Goal: Task Accomplishment & Management: Use online tool/utility

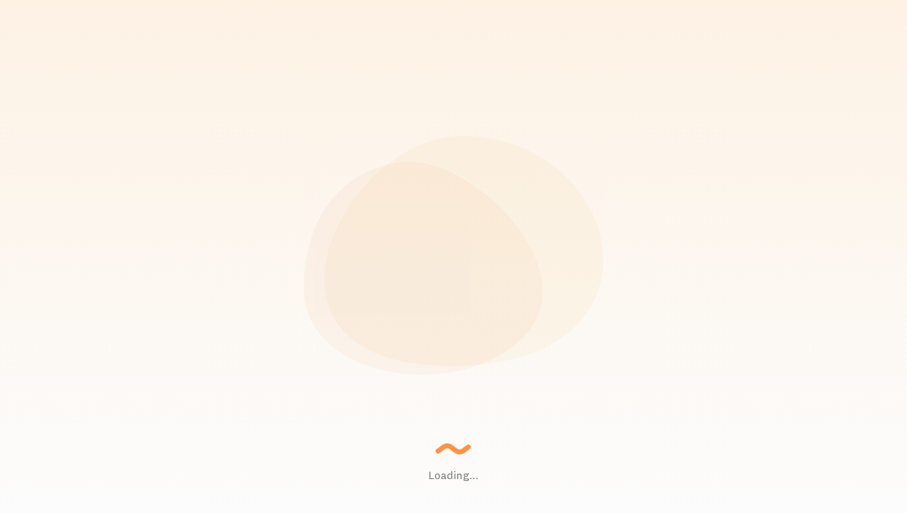
click at [862, 208] on div "Loading... Setting up a seamless experience... - [GEOGRAPHIC_DATA] Gathering da…" at bounding box center [453, 256] width 907 height 513
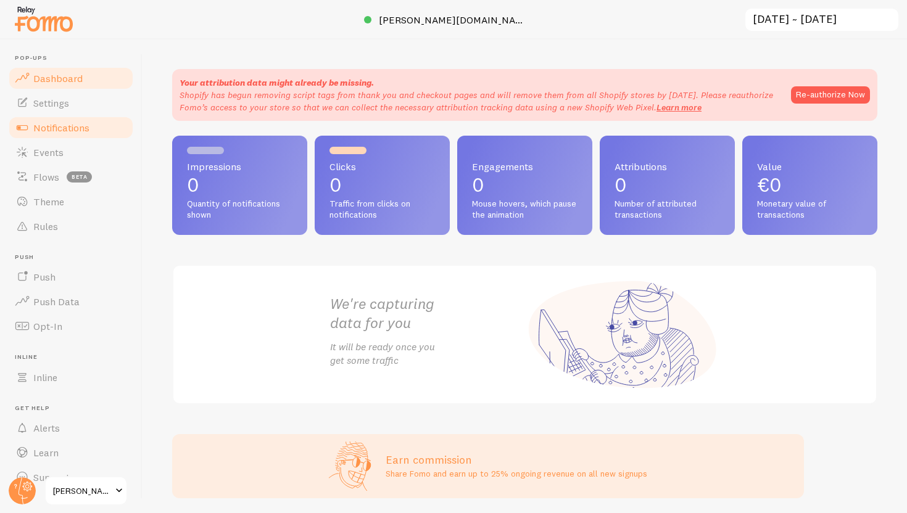
click at [41, 123] on span "Notifications" at bounding box center [61, 127] width 56 height 12
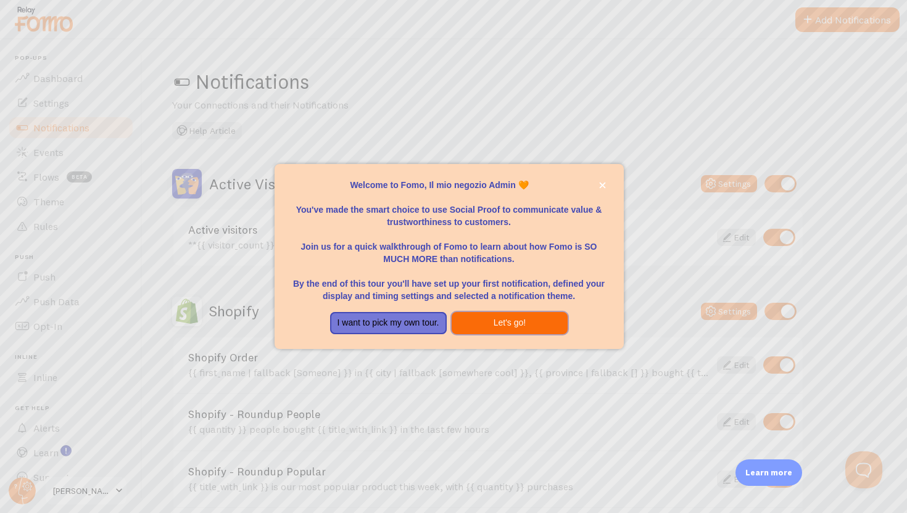
click at [498, 329] on button "Let's go!" at bounding box center [509, 323] width 117 height 22
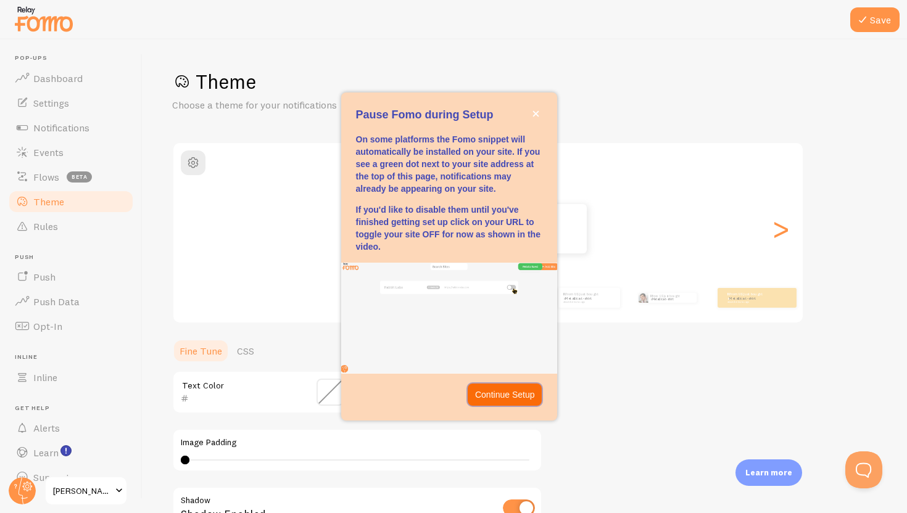
click at [515, 397] on p "Continue Setup" at bounding box center [505, 395] width 60 height 12
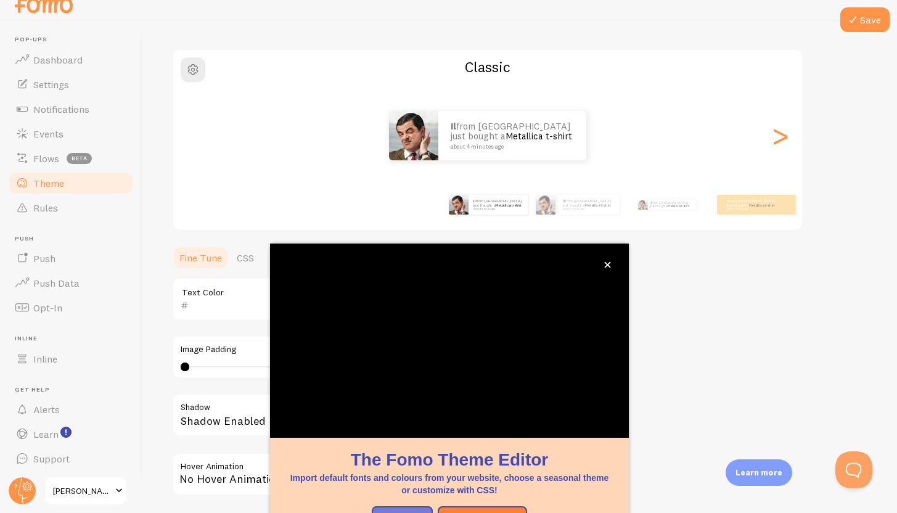
scroll to position [10, 0]
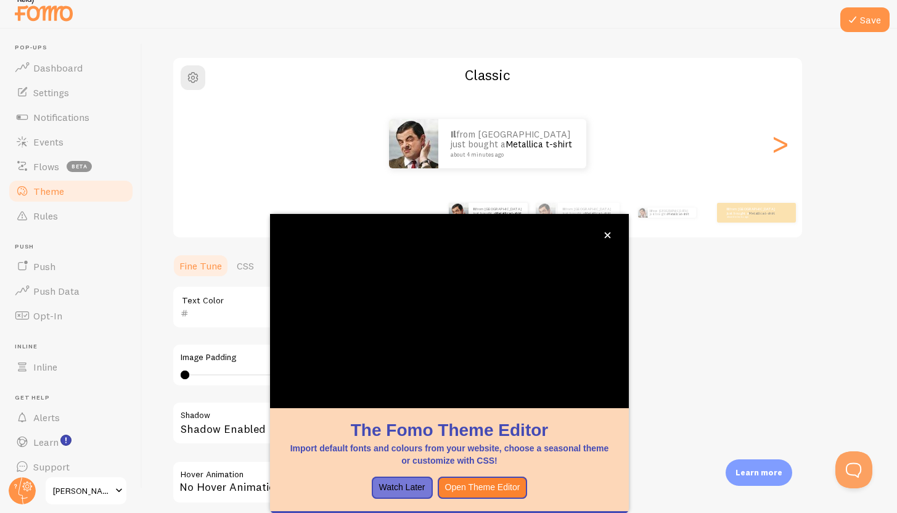
click at [705, 259] on div "Theme Choose a theme for your notifications Classic Il from [GEOGRAPHIC_DATA] j…" at bounding box center [520, 276] width 696 height 585
click at [603, 239] on button "close," at bounding box center [607, 235] width 13 height 13
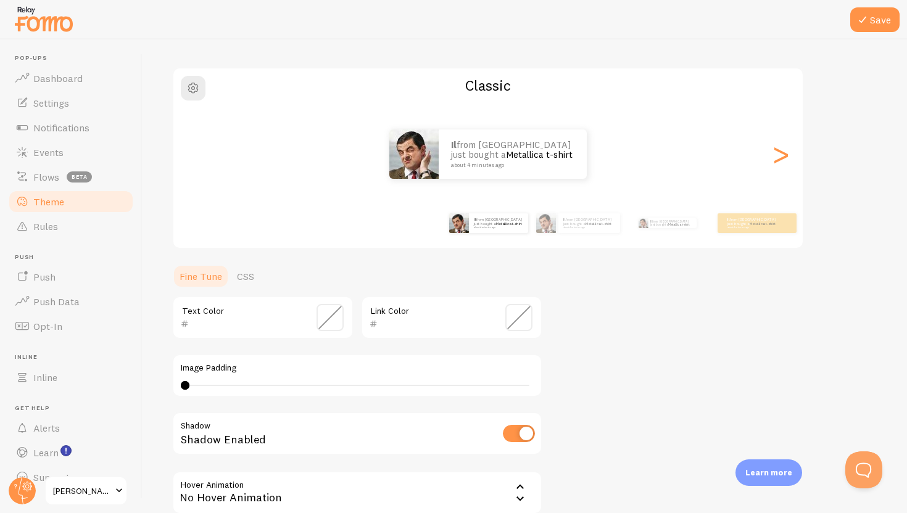
scroll to position [200, 0]
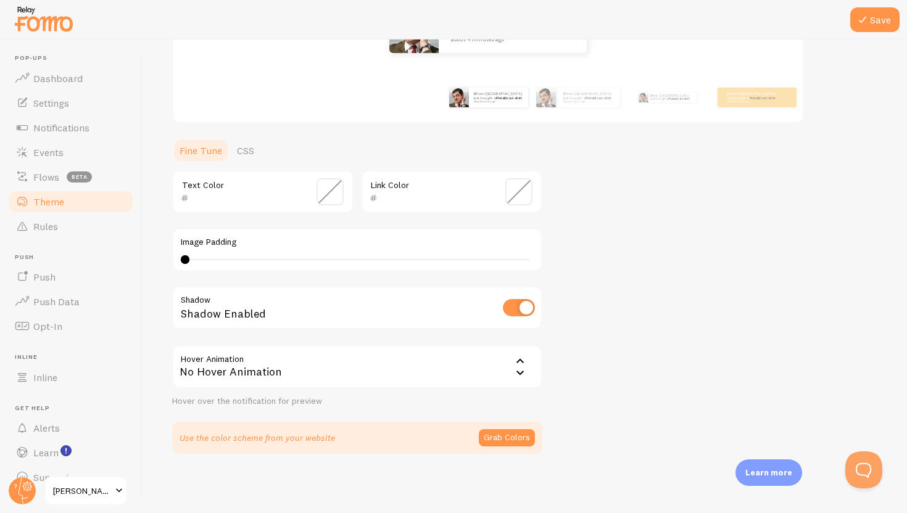
click at [241, 360] on div "No Hover Animation" at bounding box center [357, 366] width 370 height 43
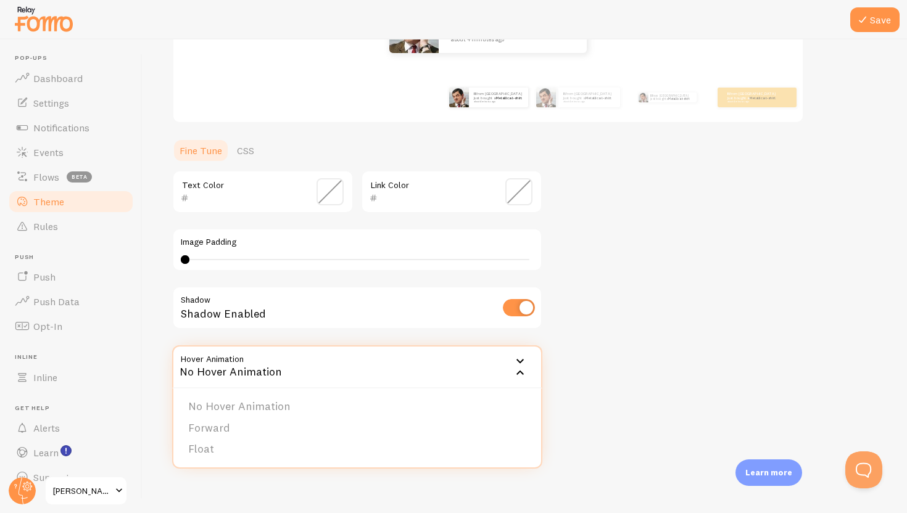
click at [793, 360] on div "Theme Choose a theme for your notifications Classic Il from [GEOGRAPHIC_DATA] j…" at bounding box center [524, 161] width 705 height 585
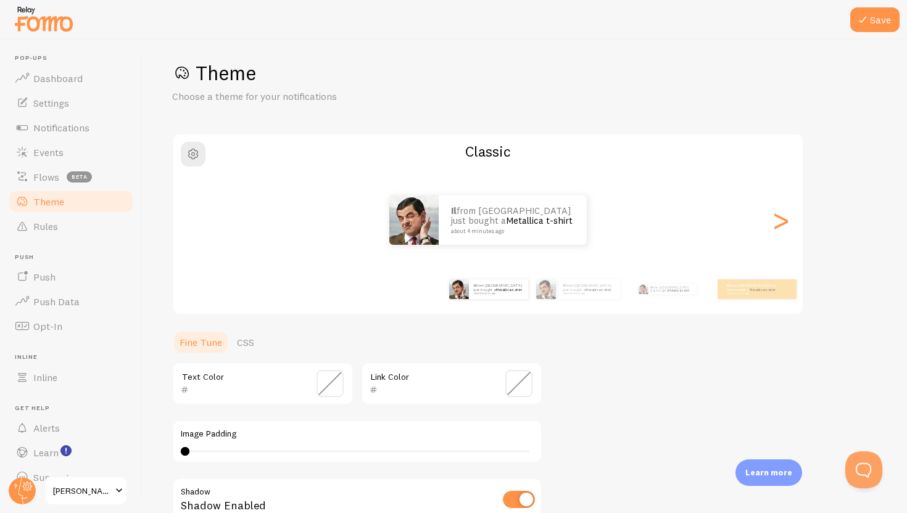
scroll to position [0, 0]
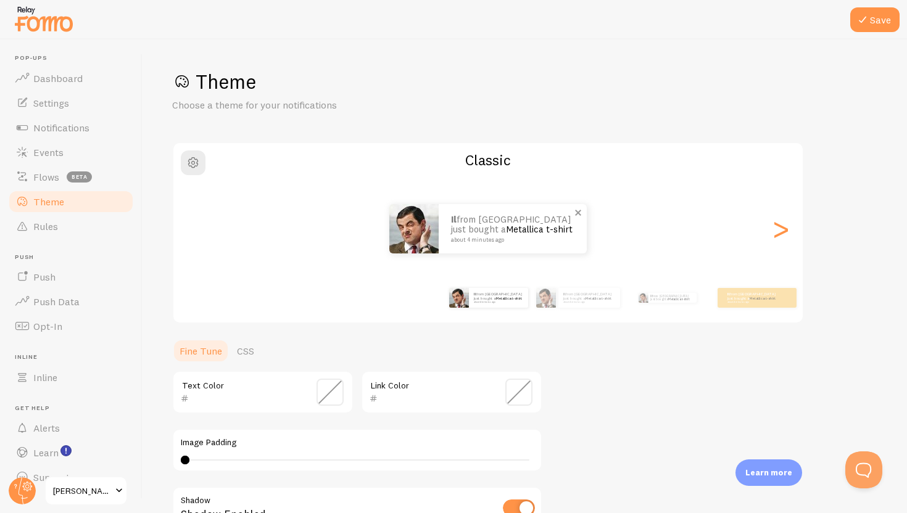
click at [506, 227] on link "Metallica t-shirt" at bounding box center [539, 229] width 67 height 12
click at [506, 231] on link "Metallica t-shirt" at bounding box center [539, 229] width 67 height 12
click at [596, 299] on p "Il from [GEOGRAPHIC_DATA] just bought a Metallica t-shirt about 4 minutes ago" at bounding box center [589, 297] width 52 height 11
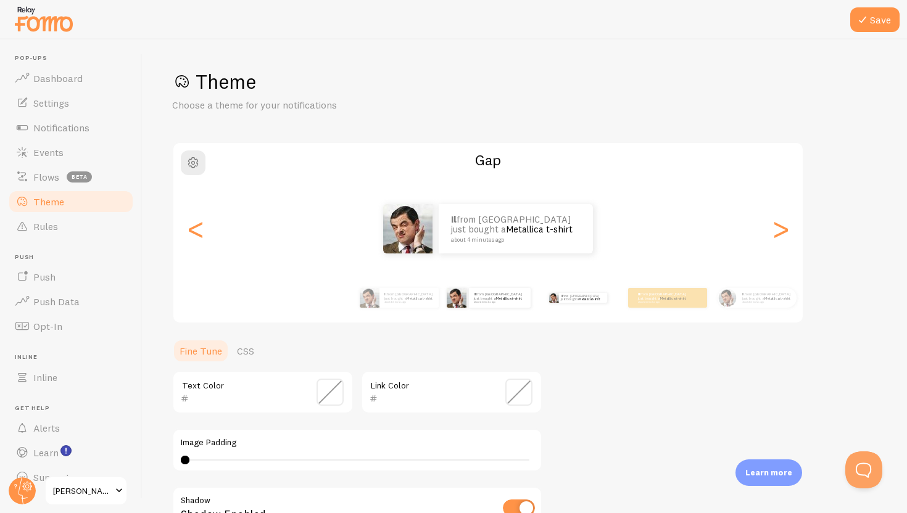
click at [614, 297] on div "Il from [GEOGRAPHIC_DATA] just bought a Metallica t-shirt about 4 minutes ago" at bounding box center [578, 298] width 80 height 35
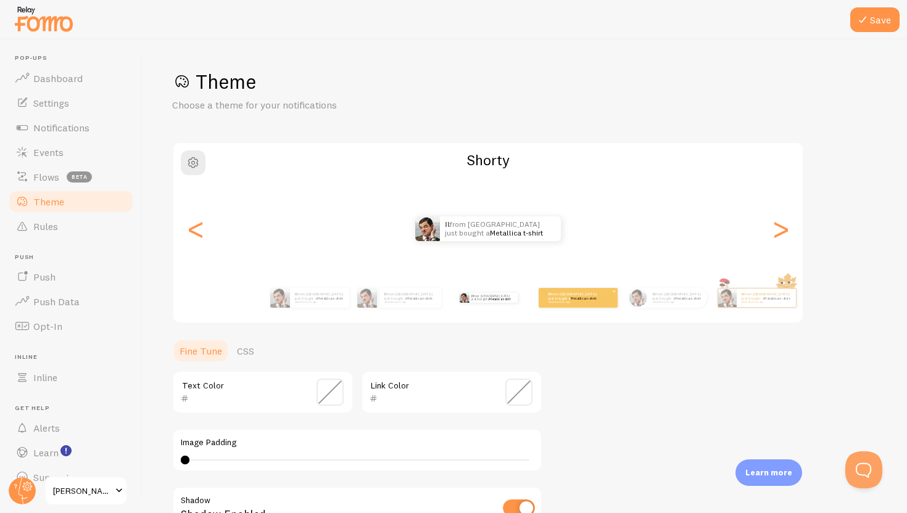
click at [569, 301] on small "about 4 minutes ago" at bounding box center [572, 302] width 48 height 2
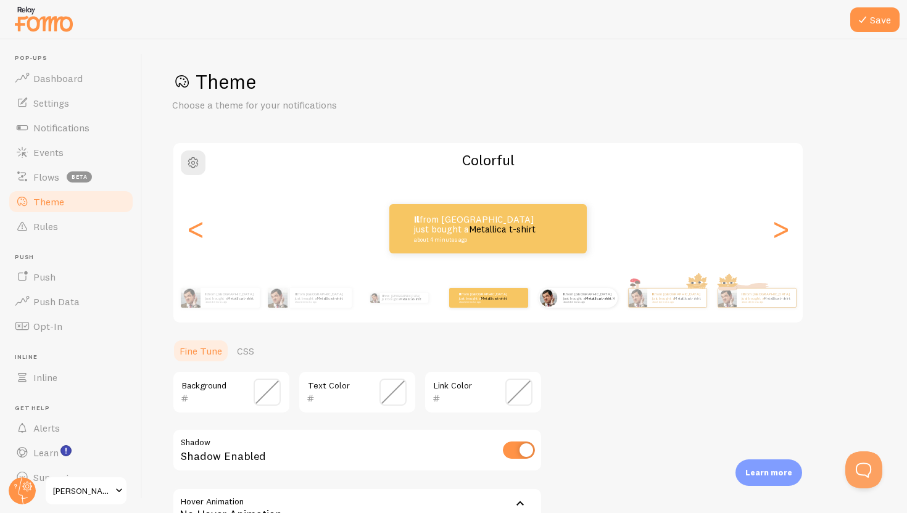
click at [566, 301] on small "about 4 minutes ago" at bounding box center [587, 302] width 48 height 2
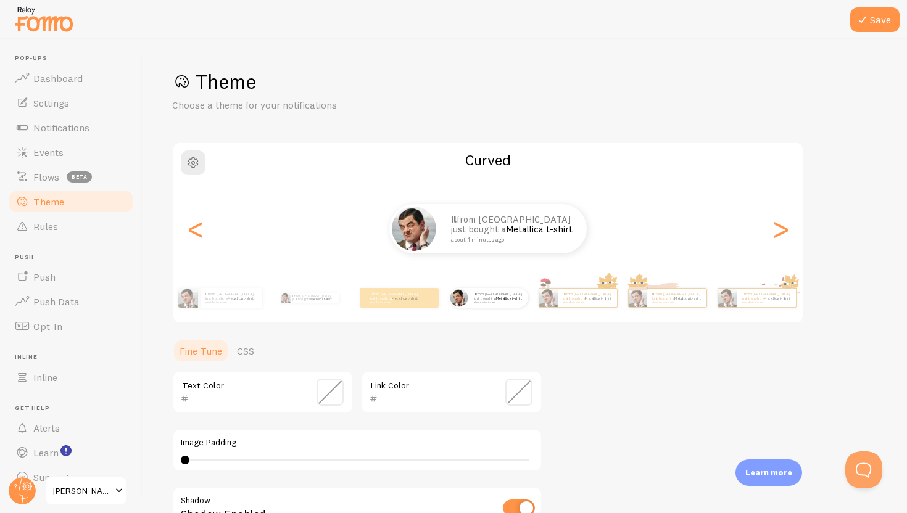
click at [21, 207] on span at bounding box center [22, 201] width 15 height 15
click at [34, 179] on span "Flows" at bounding box center [46, 177] width 26 height 12
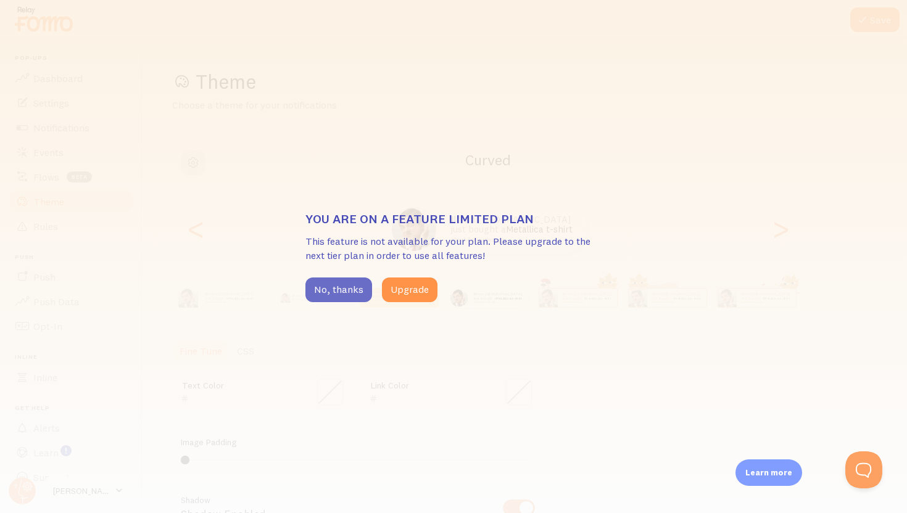
click at [320, 294] on button "No, thanks" at bounding box center [338, 290] width 67 height 25
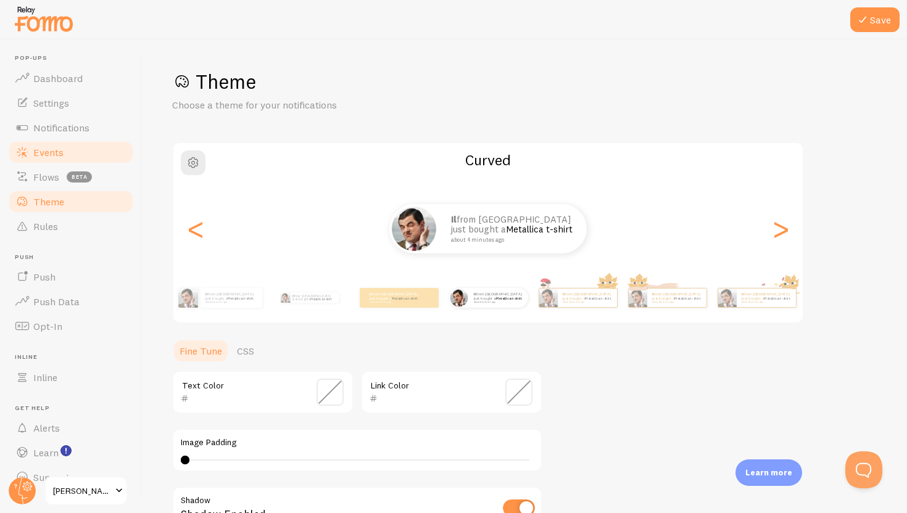
click at [61, 155] on span "Events" at bounding box center [48, 152] width 30 height 12
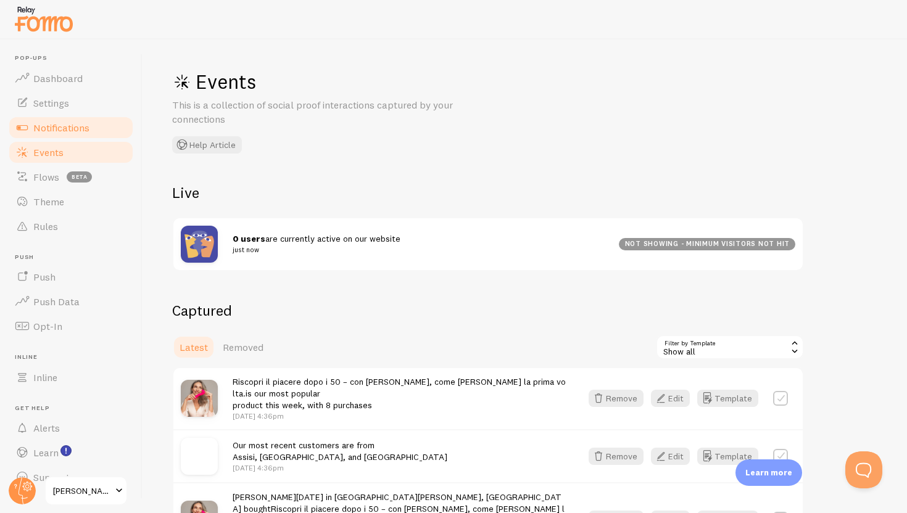
click at [76, 119] on link "Notifications" at bounding box center [70, 127] width 127 height 25
